Goal: Task Accomplishment & Management: Use online tool/utility

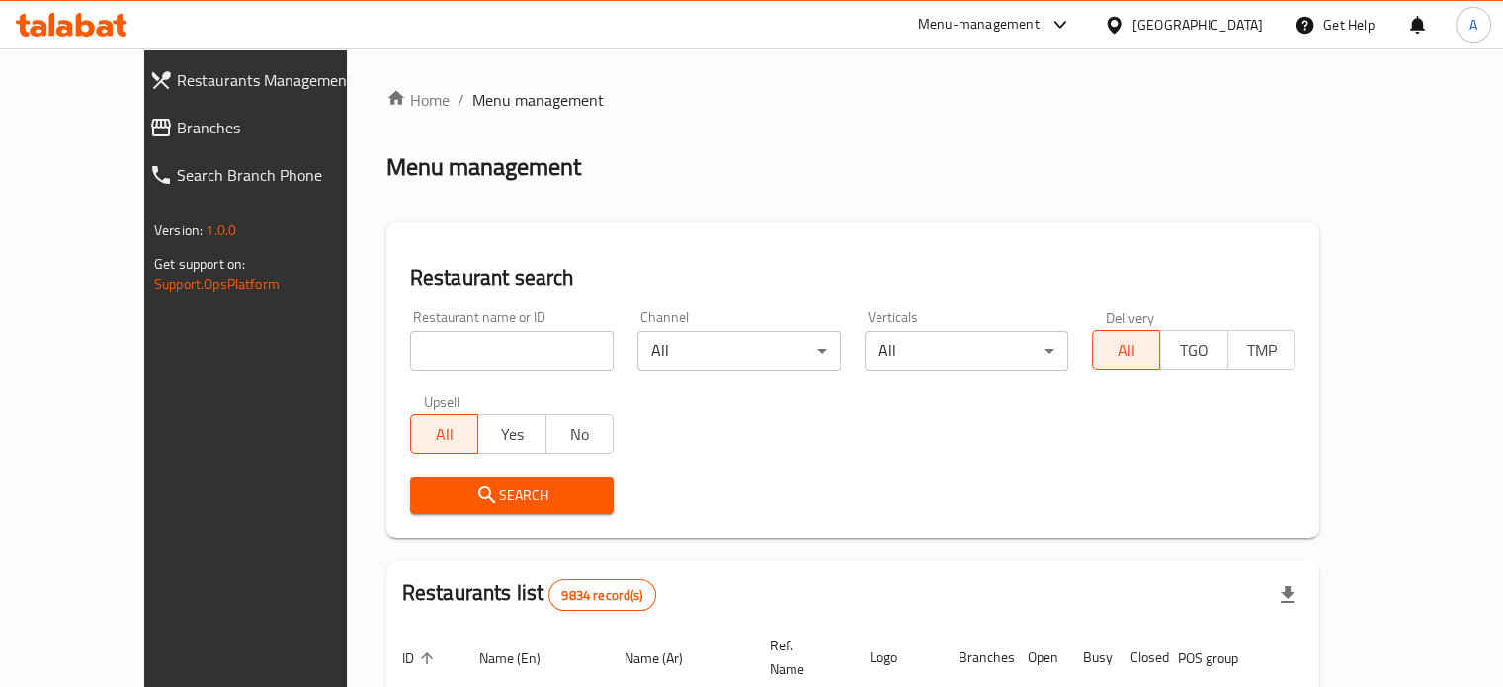
click at [477, 359] on input "search" at bounding box center [512, 351] width 204 height 40
type input "wokdojo"
click at [437, 485] on span "Search" at bounding box center [512, 495] width 172 height 25
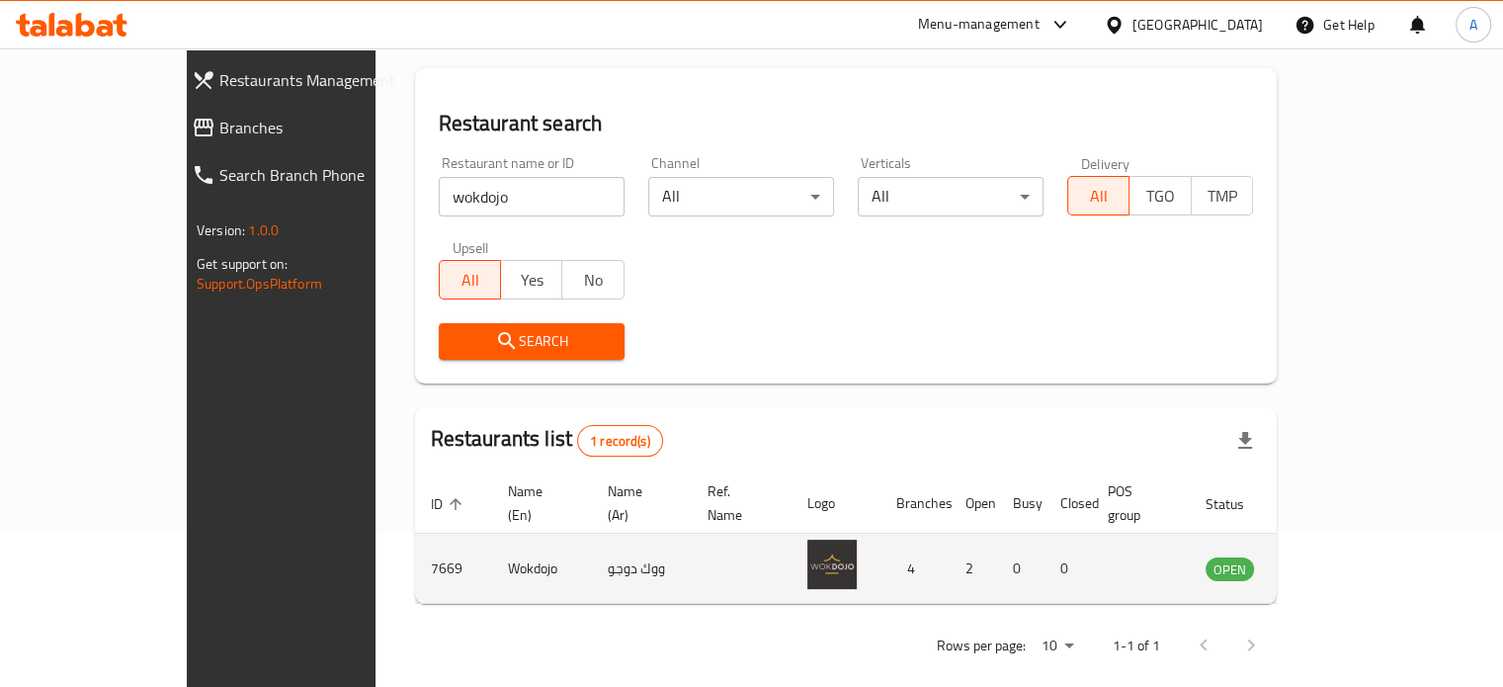
scroll to position [154, 0]
click at [1329, 565] on icon "enhanced table" at bounding box center [1325, 569] width 7 height 8
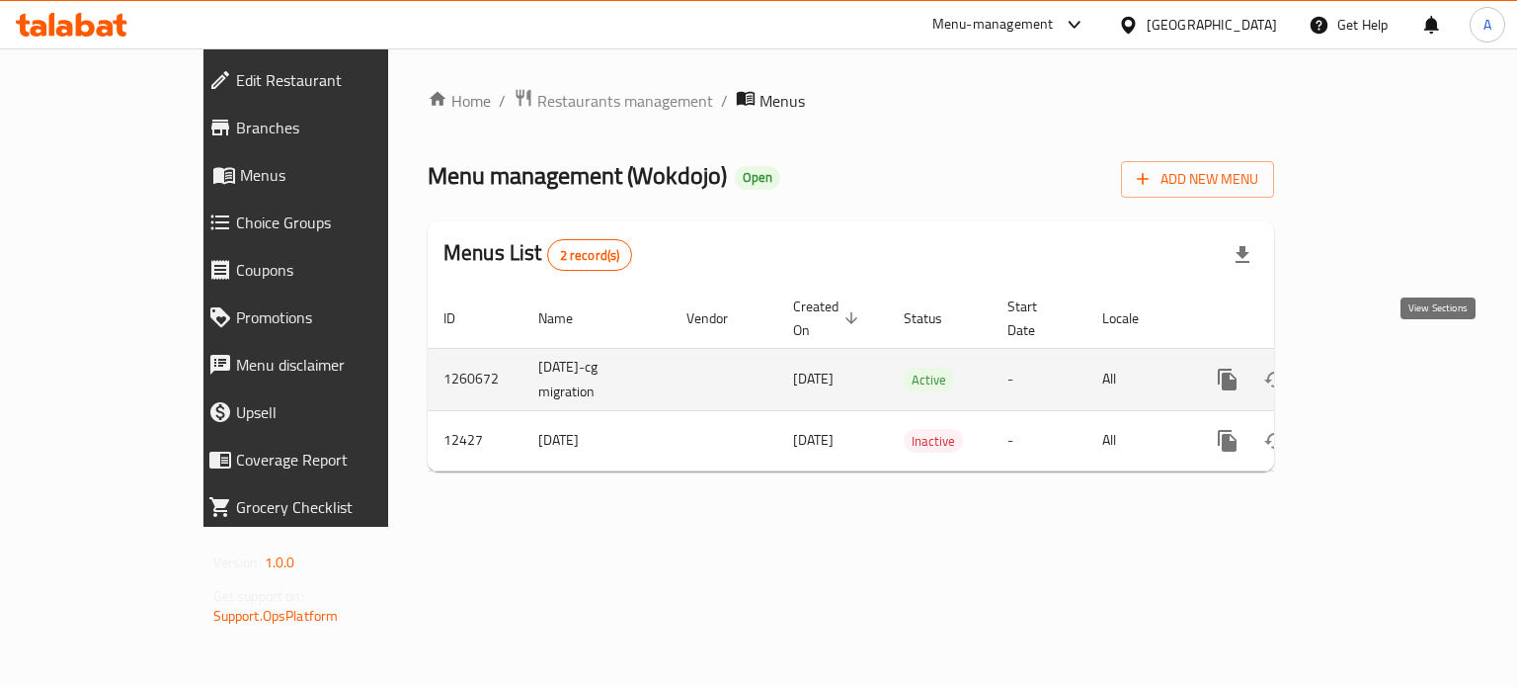
click at [1382, 368] on icon "enhanced table" at bounding box center [1370, 380] width 24 height 24
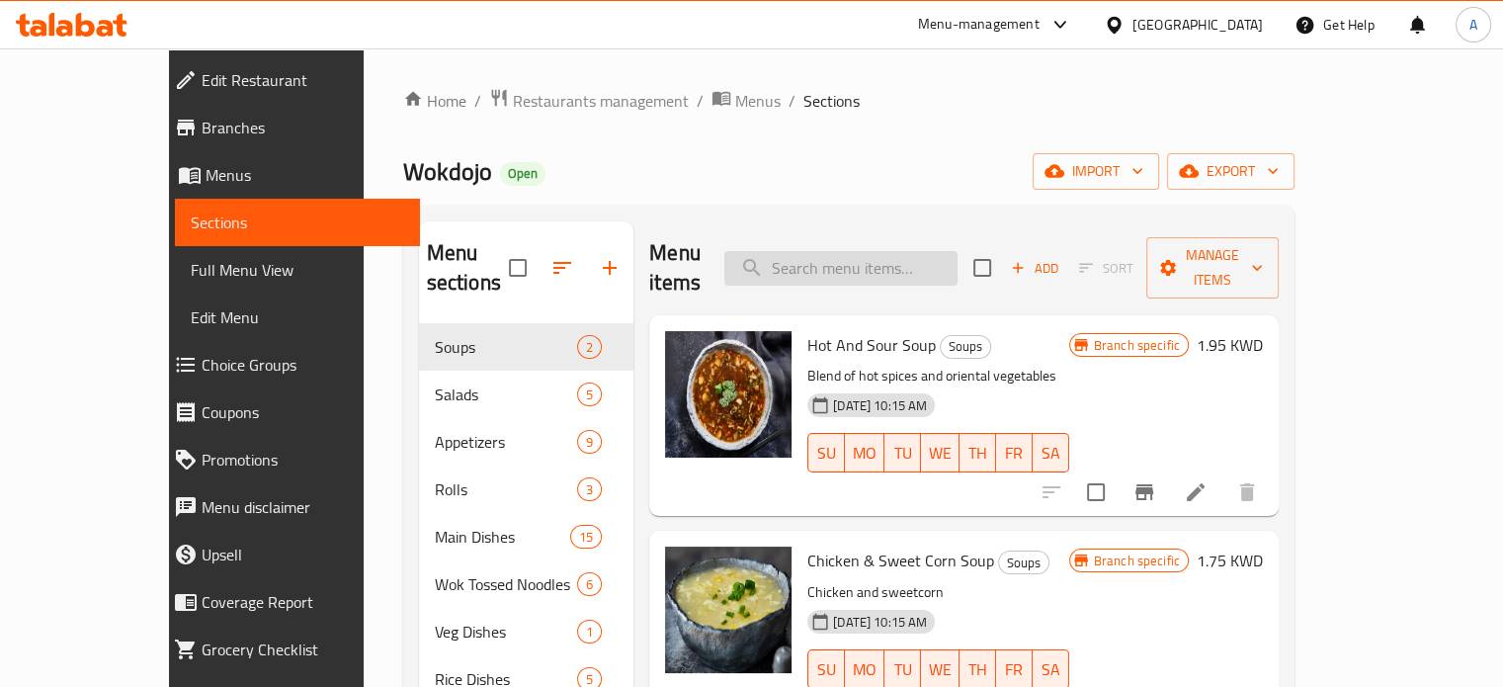
click at [906, 256] on input "search" at bounding box center [840, 268] width 233 height 35
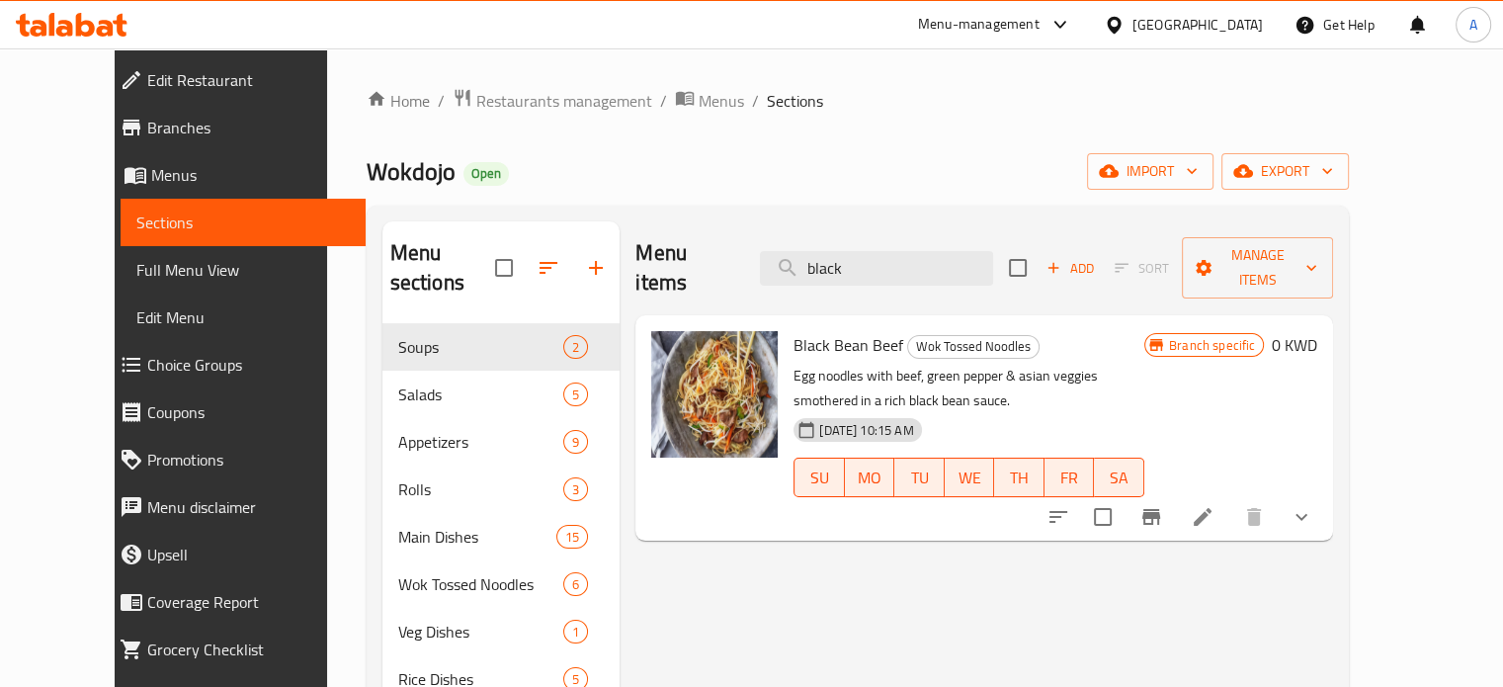
type input "black"
click at [1230, 499] on li at bounding box center [1202, 517] width 55 height 36
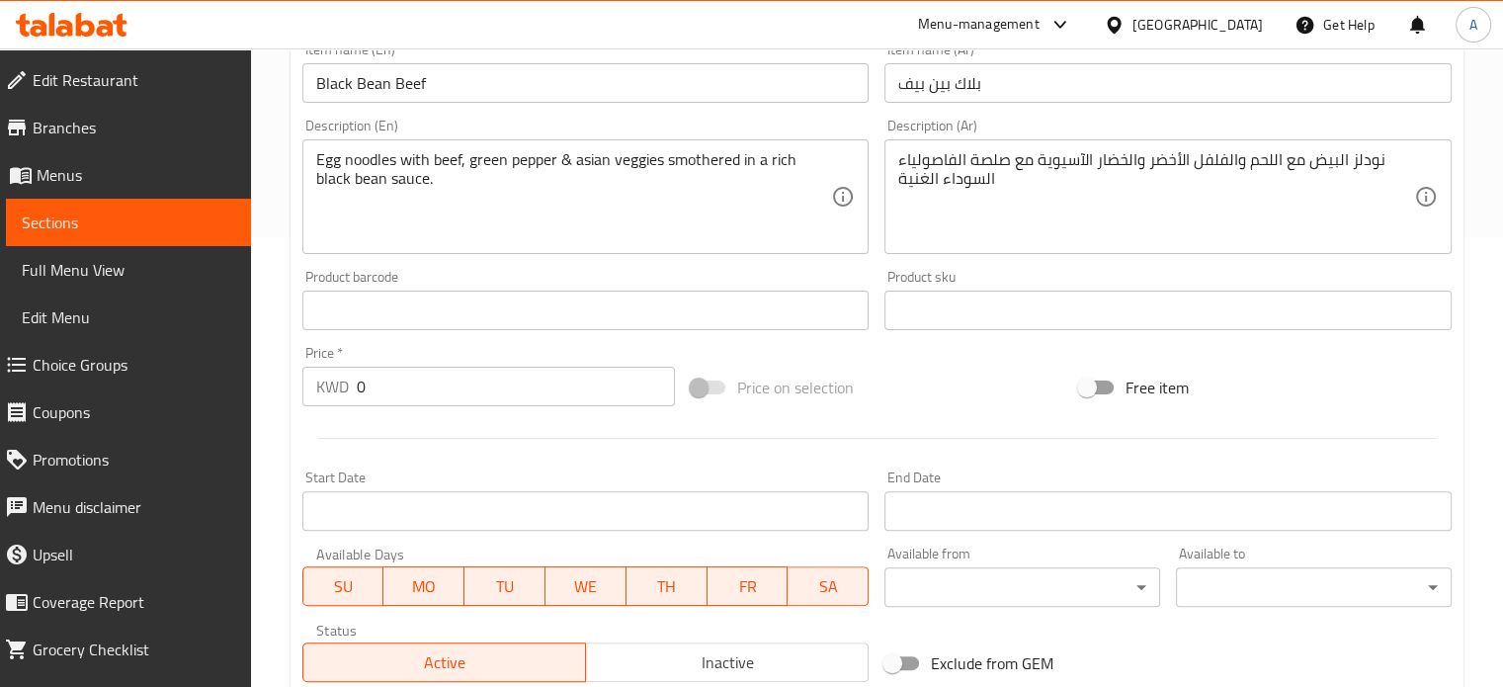
scroll to position [572, 0]
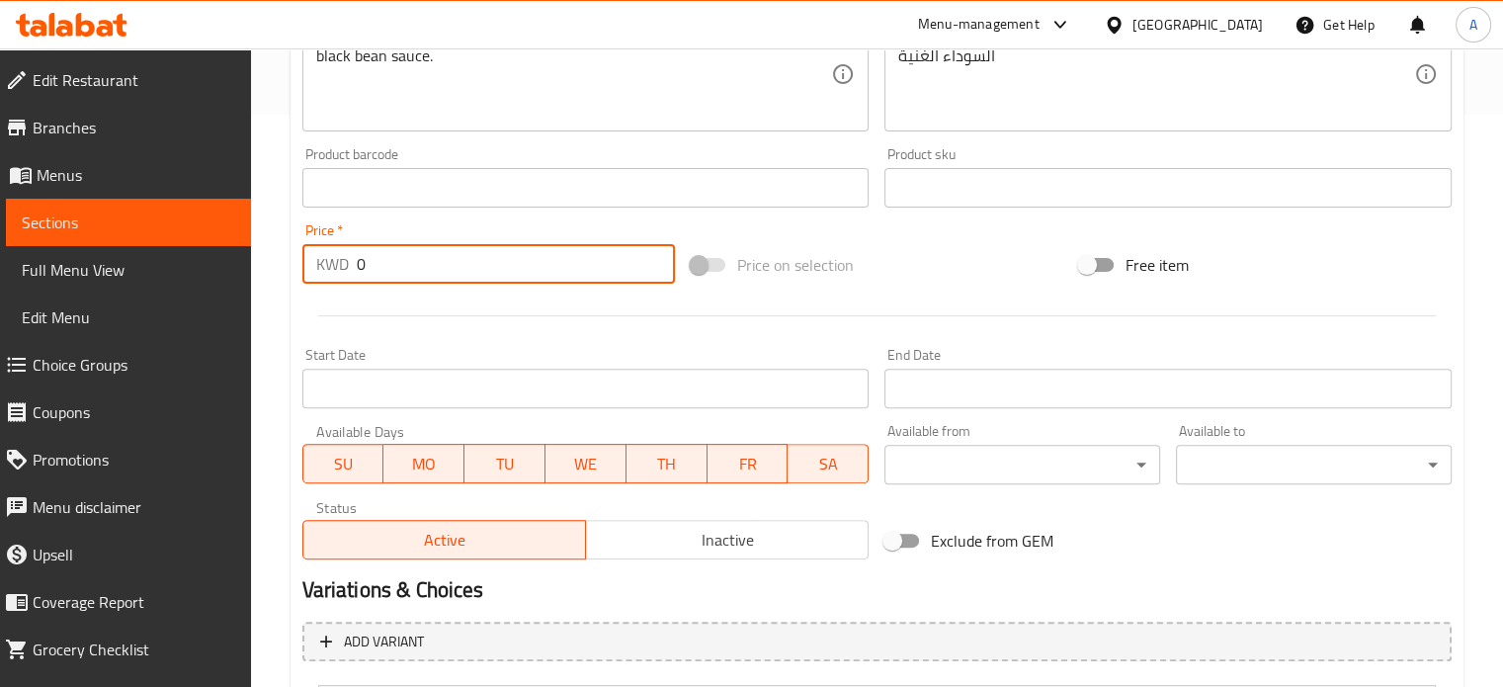
click at [439, 263] on input "0" at bounding box center [516, 264] width 318 height 40
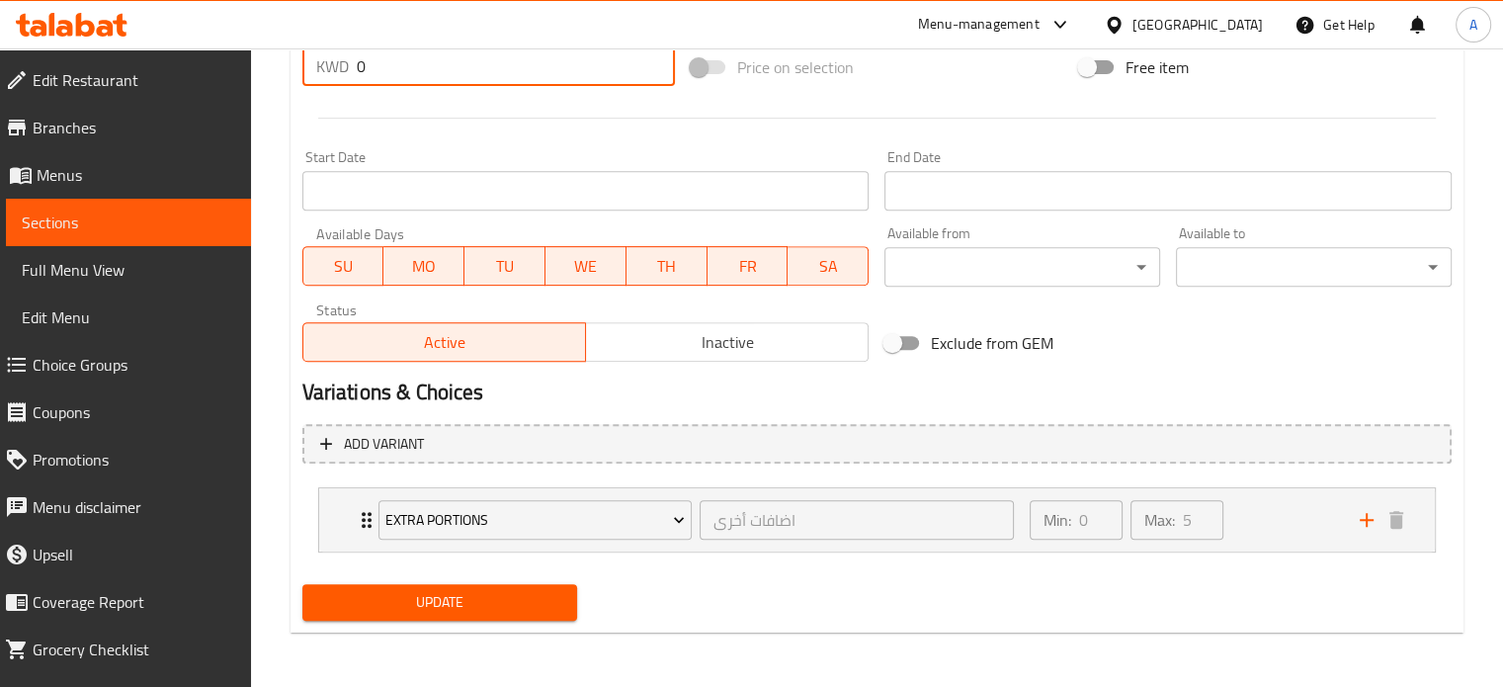
scroll to position [0, 0]
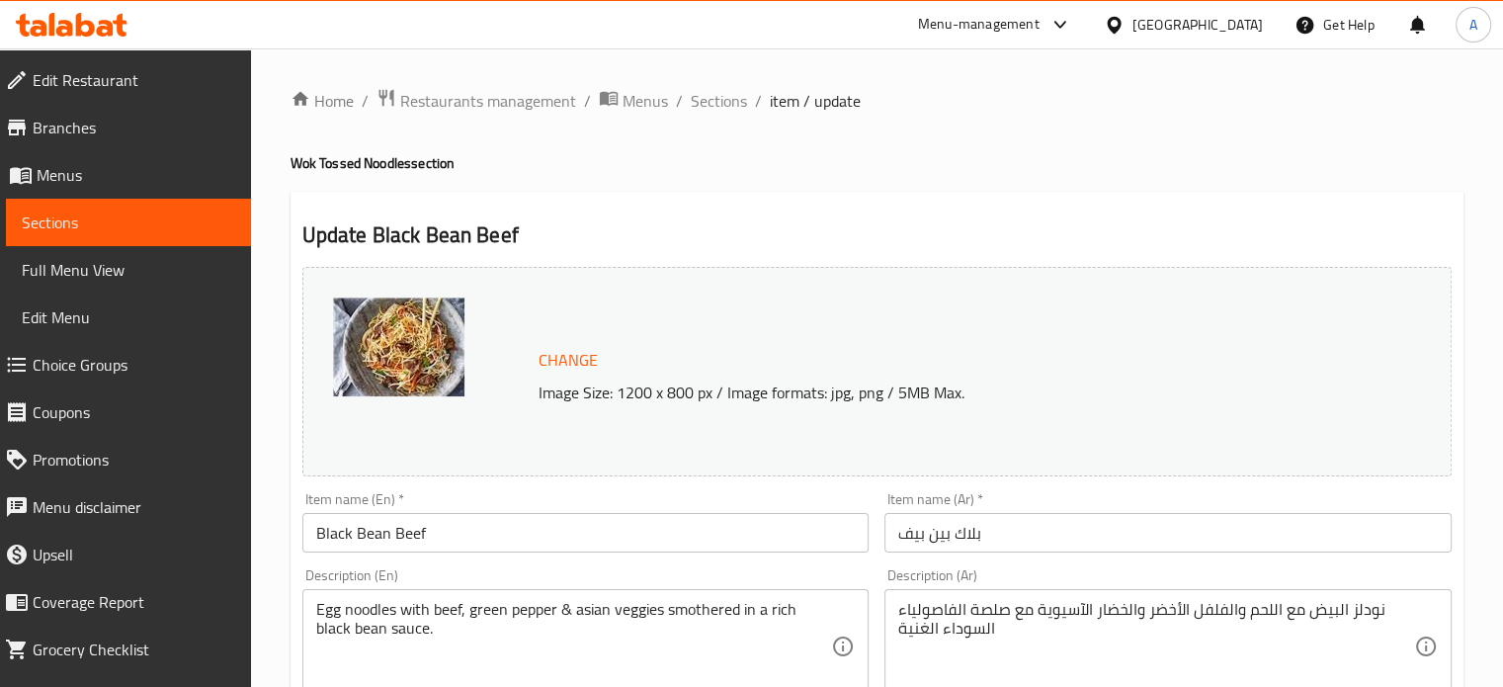
click at [78, 170] on span "Menus" at bounding box center [136, 175] width 199 height 24
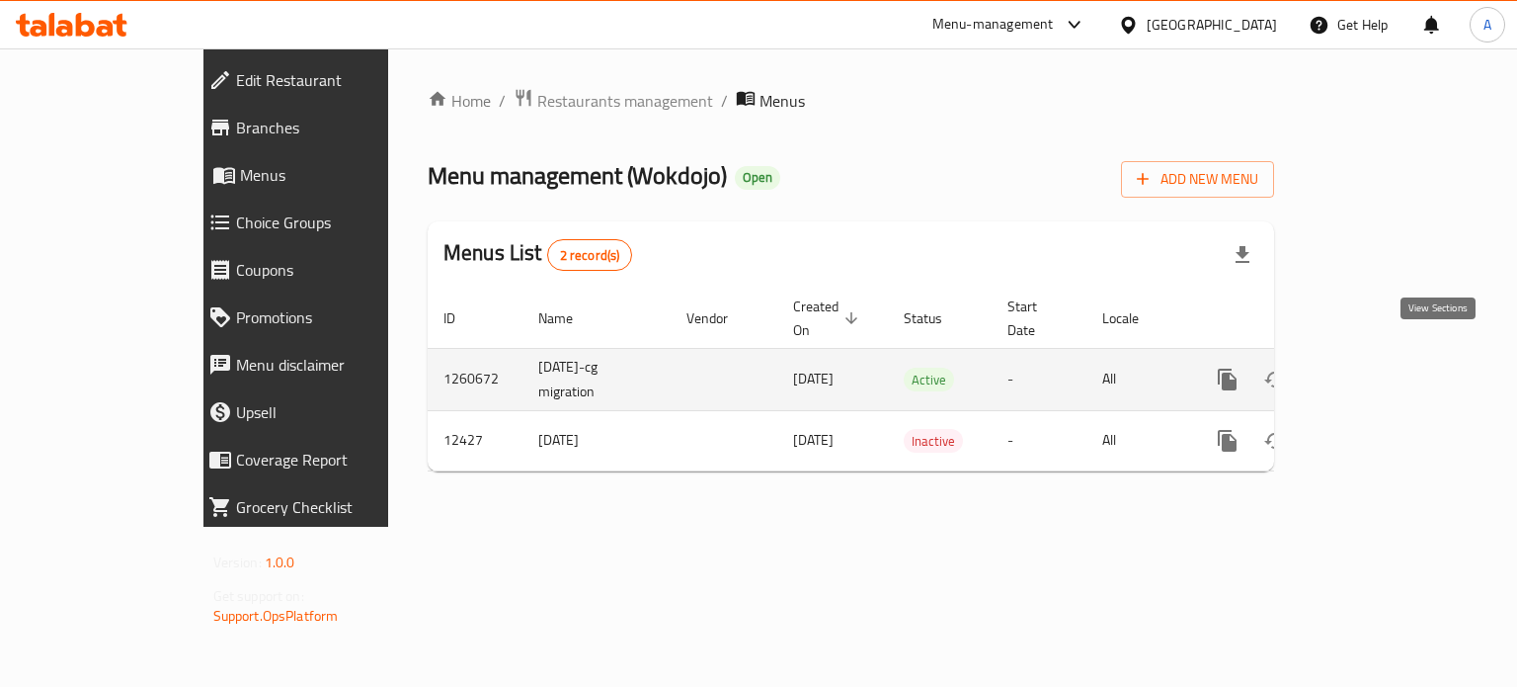
click at [1382, 368] on icon "enhanced table" at bounding box center [1370, 380] width 24 height 24
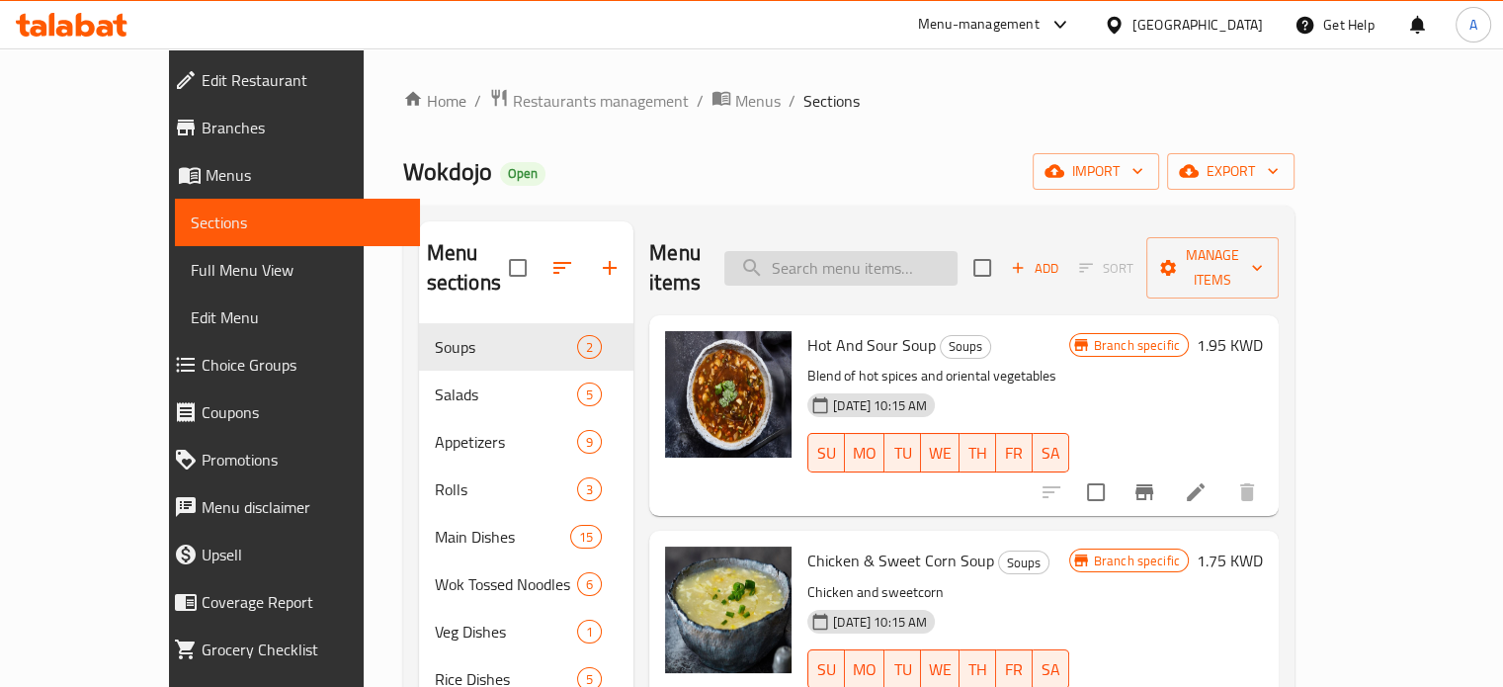
click at [929, 254] on input "search" at bounding box center [840, 268] width 233 height 35
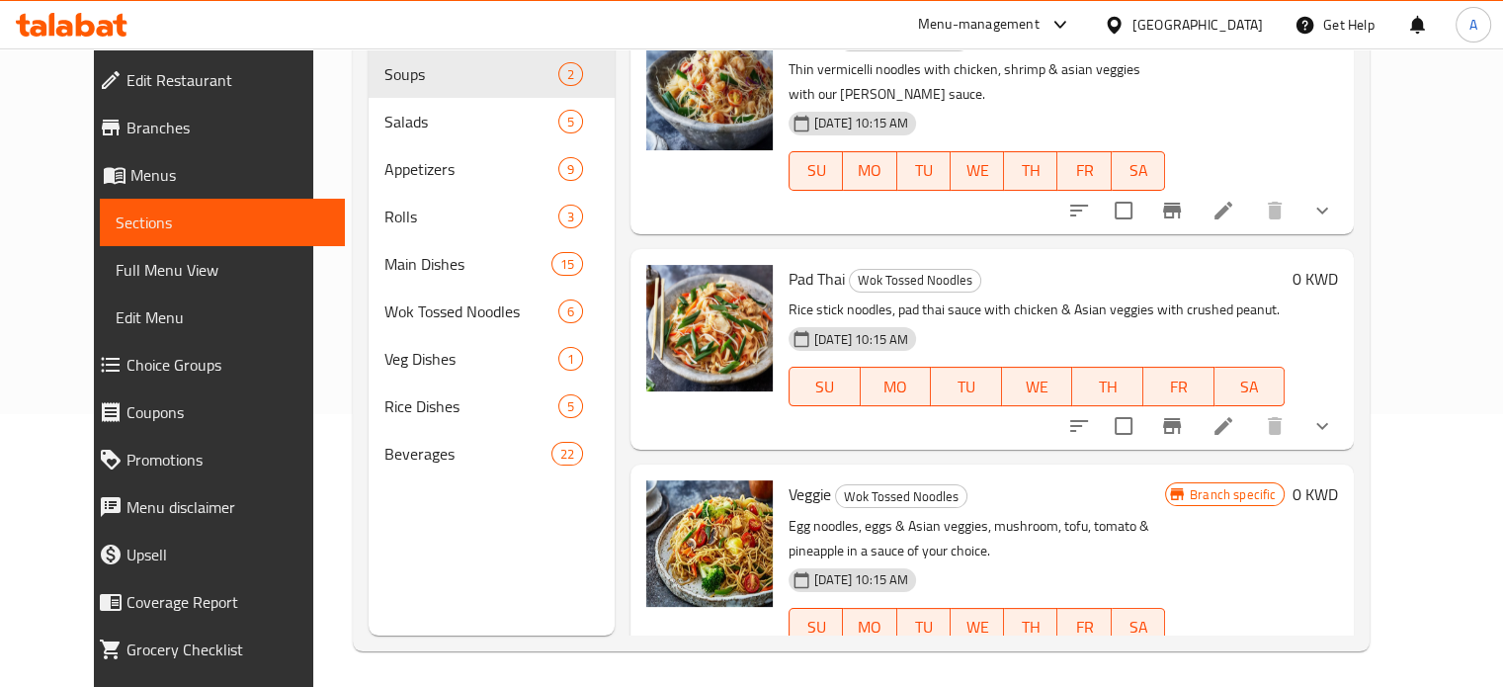
scroll to position [277, 0]
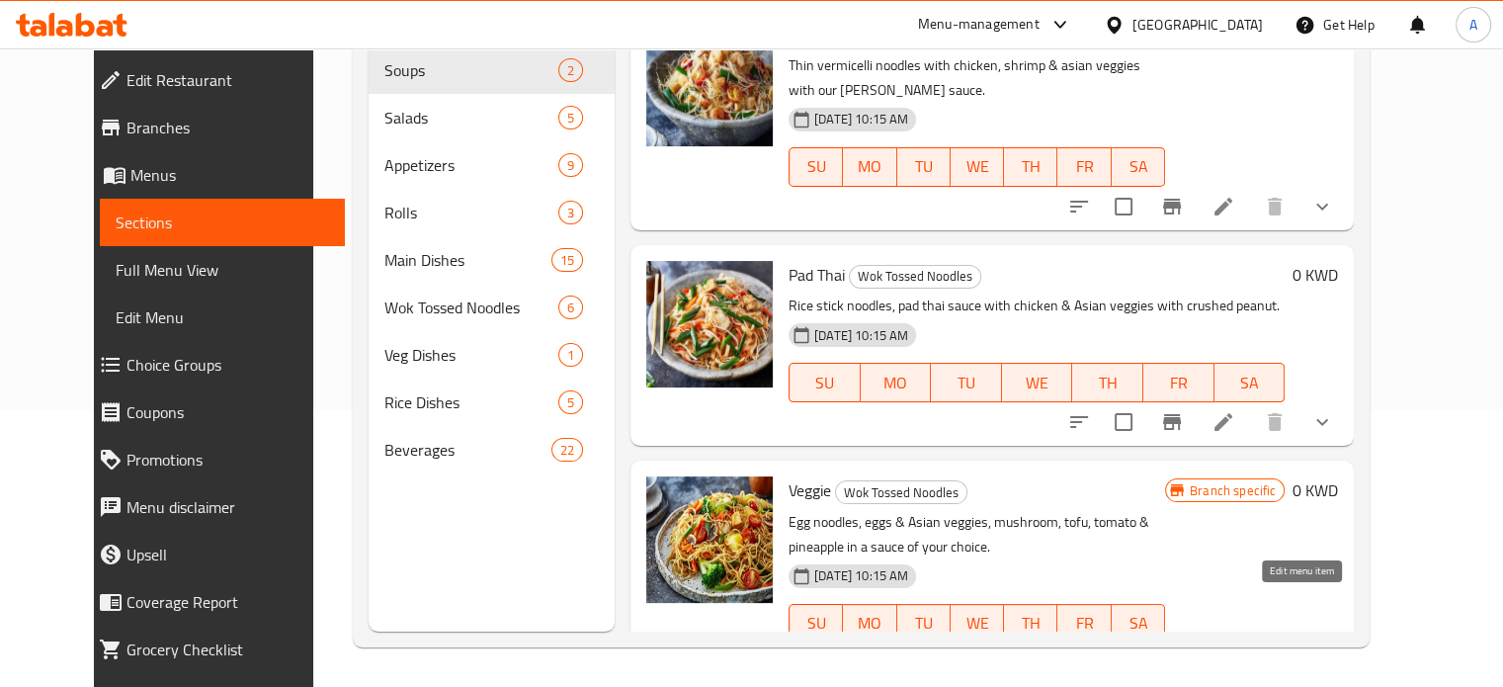
type input "veggie"
click at [1232, 654] on icon at bounding box center [1223, 663] width 18 height 18
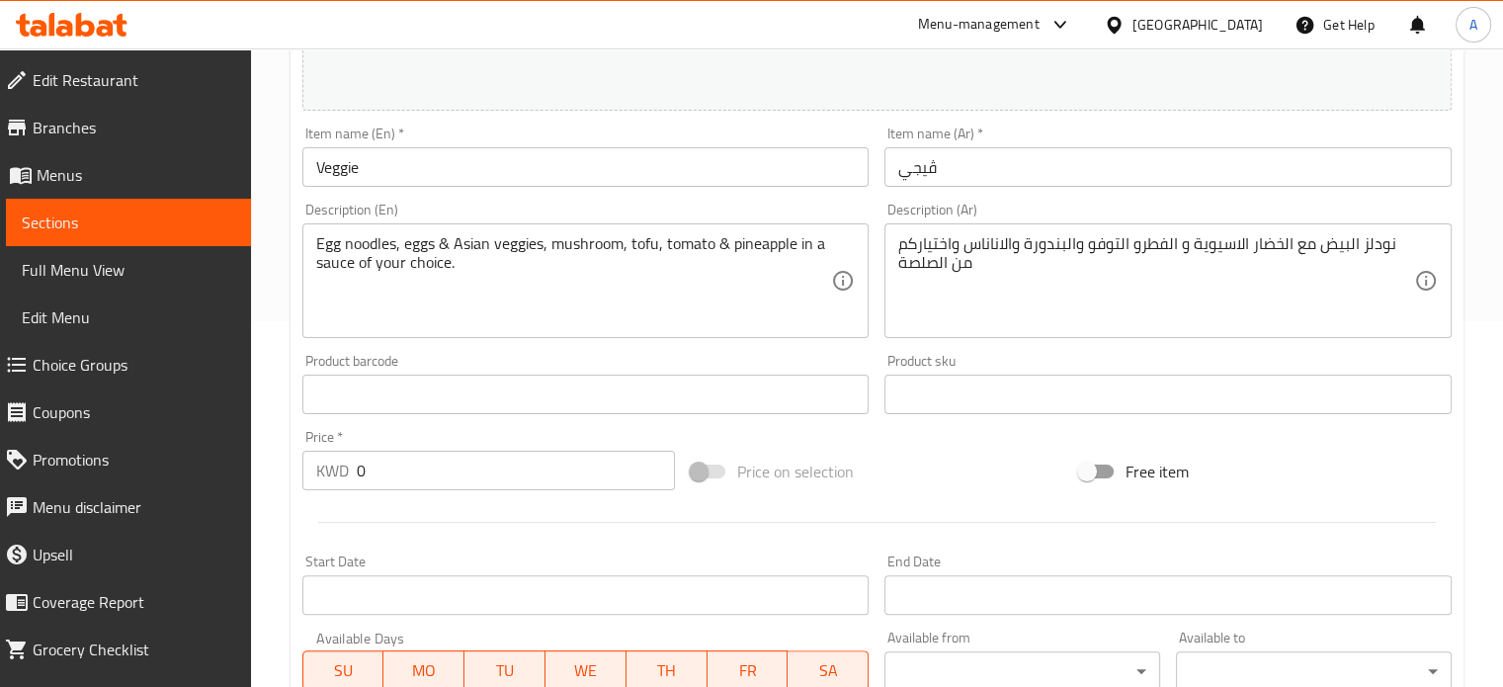
scroll to position [494, 0]
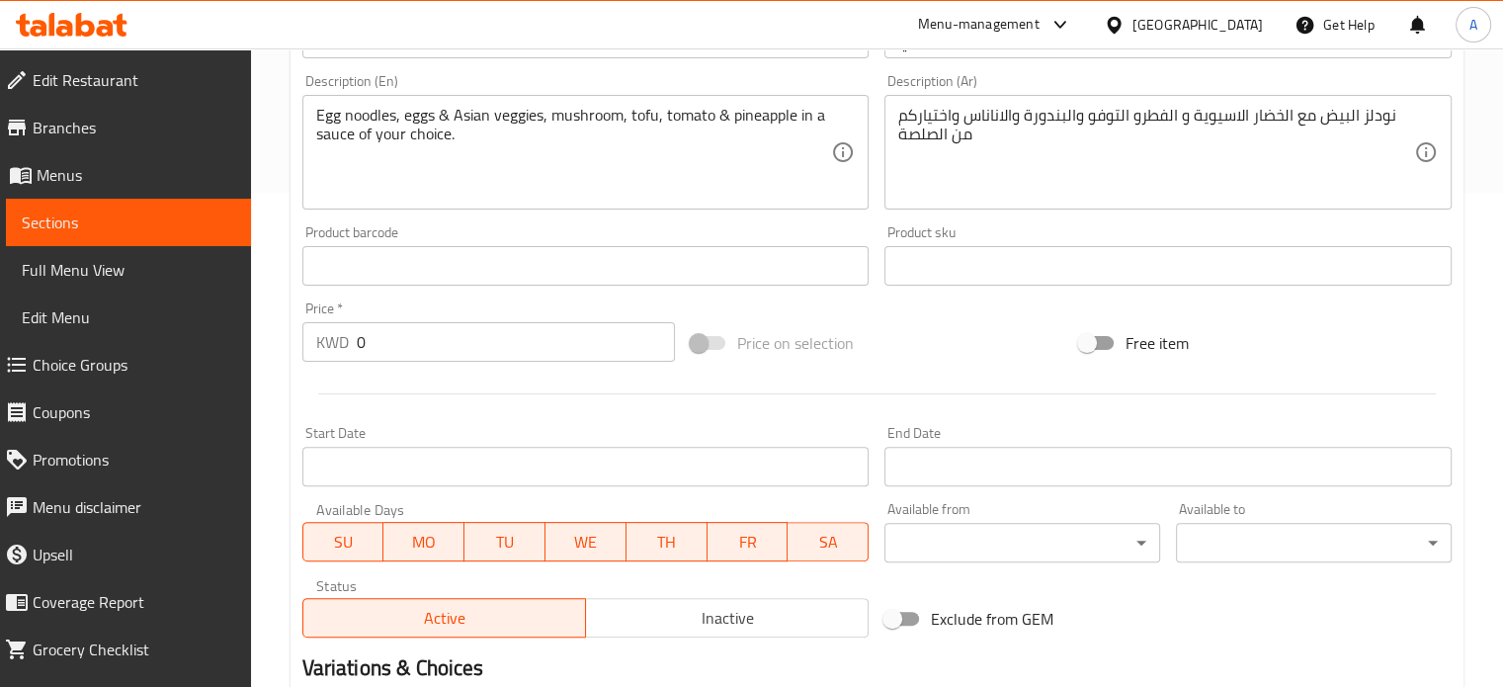
click at [79, 38] on div at bounding box center [71, 25] width 143 height 40
click at [85, 22] on icon at bounding box center [85, 25] width 19 height 24
